Goal: Task Accomplishment & Management: Complete application form

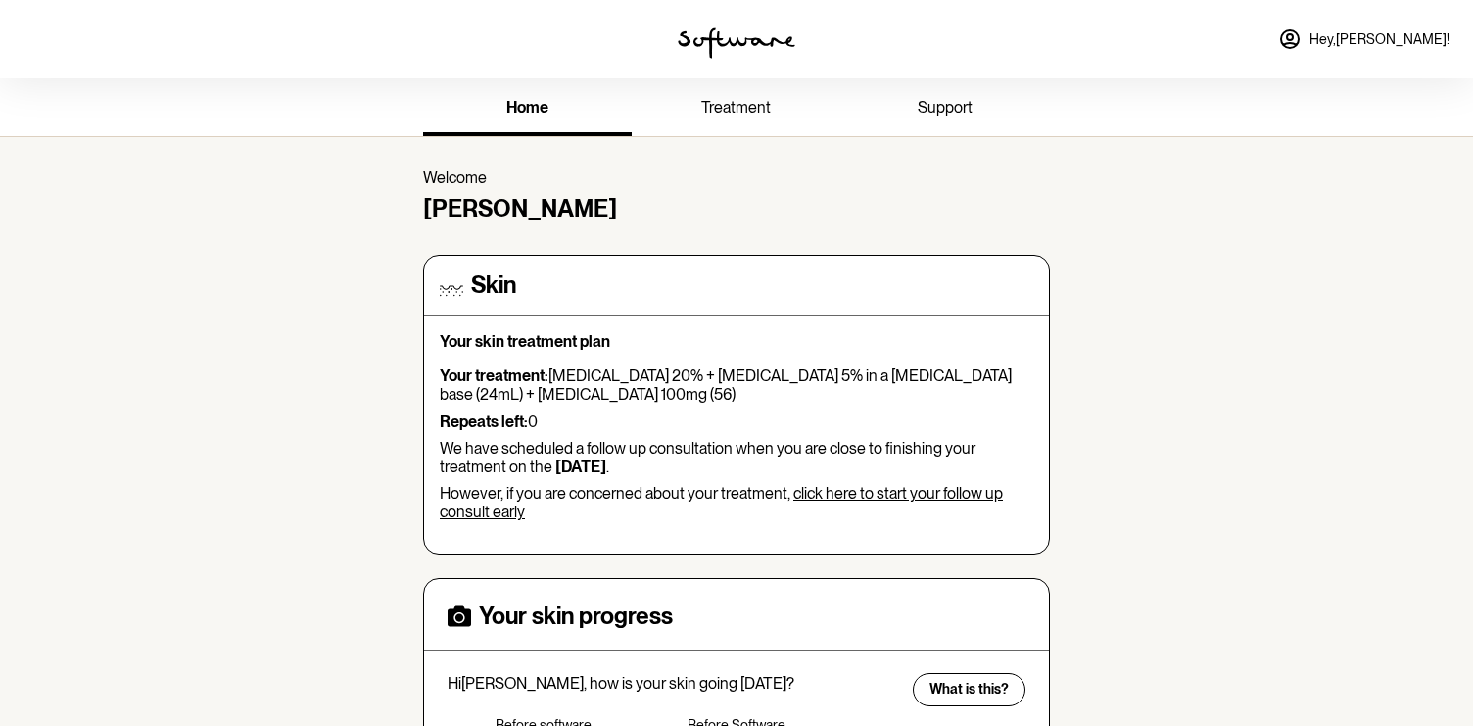
click at [868, 497] on link "click here to start your follow up consult early" at bounding box center [721, 502] width 563 height 37
